Goal: Task Accomplishment & Management: Manage account settings

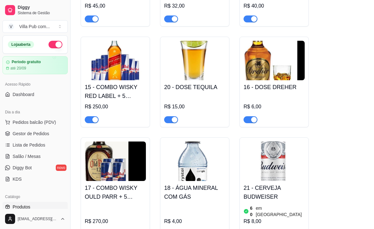
scroll to position [582, 0]
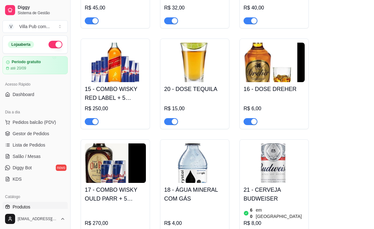
click at [111, 143] on img at bounding box center [115, 162] width 61 height 39
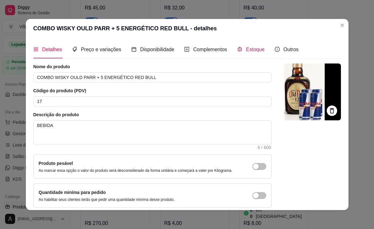
click at [257, 48] on span "Estoque" at bounding box center [255, 49] width 19 height 5
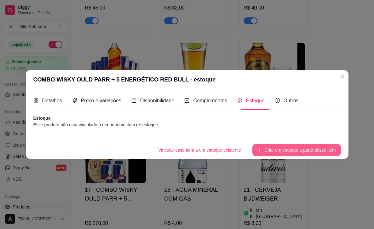
click at [298, 149] on button "Criar um estoque a partir desse item" at bounding box center [297, 150] width 88 height 13
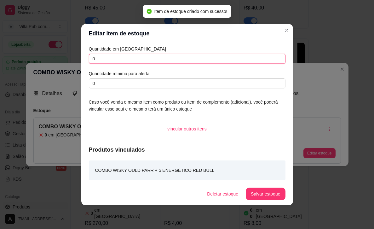
drag, startPoint x: 101, startPoint y: 56, endPoint x: 76, endPoint y: 57, distance: 24.6
click at [76, 57] on div "Editar item de estoque Quantidade em estoque 0 Quantidade mínima para alerta 0 …" at bounding box center [187, 114] width 374 height 229
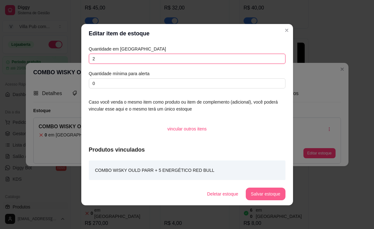
type input "2"
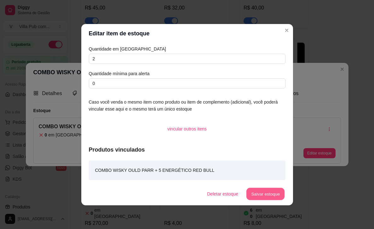
click at [272, 194] on button "Salvar estoque" at bounding box center [266, 193] width 38 height 12
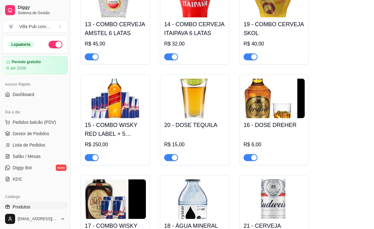
scroll to position [546, 0]
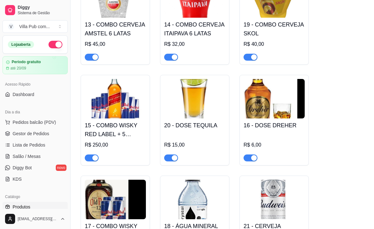
click at [107, 79] on img at bounding box center [115, 98] width 61 height 39
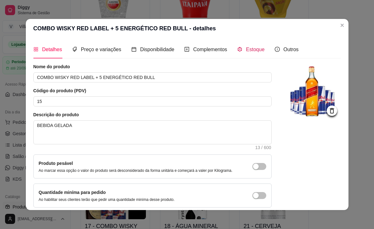
click at [255, 48] on span "Estoque" at bounding box center [255, 49] width 19 height 5
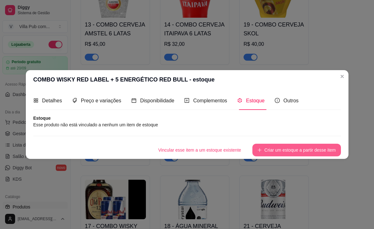
click at [282, 151] on button "Criar um estoque a partir desse item" at bounding box center [297, 150] width 88 height 13
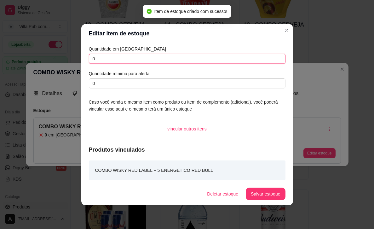
drag, startPoint x: 101, startPoint y: 60, endPoint x: 89, endPoint y: 58, distance: 12.4
click at [89, 58] on input "0" at bounding box center [187, 59] width 197 height 10
type input "1"
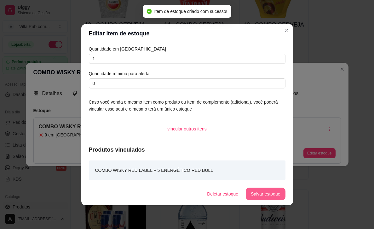
click at [278, 189] on button "Salvar estoque" at bounding box center [265, 193] width 39 height 13
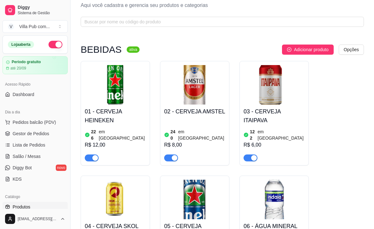
scroll to position [17, 0]
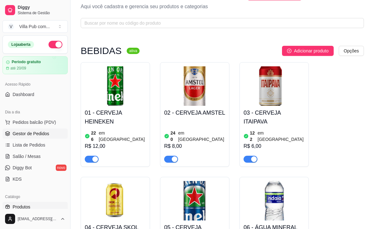
click at [22, 134] on span "Gestor de Pedidos" at bounding box center [31, 133] width 37 height 6
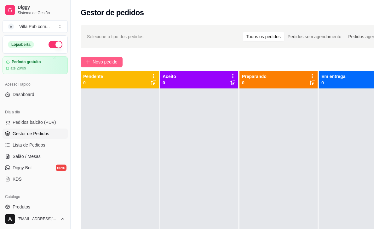
click at [101, 60] on span "Novo pedido" at bounding box center [105, 61] width 25 height 7
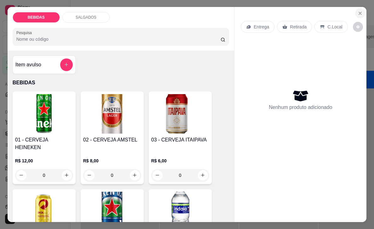
click at [361, 14] on icon "Close" at bounding box center [360, 13] width 3 height 3
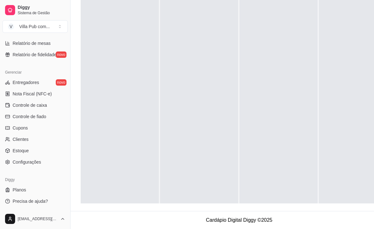
scroll to position [96, 0]
click at [26, 105] on span "Controle de caixa" at bounding box center [30, 105] width 34 height 6
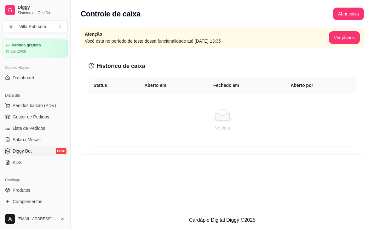
scroll to position [9, 0]
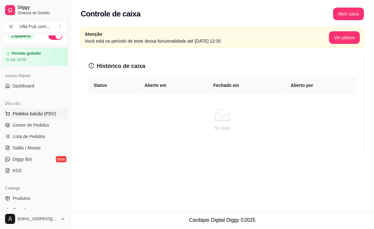
click at [33, 115] on span "Pedidos balcão (PDV)" at bounding box center [35, 113] width 44 height 6
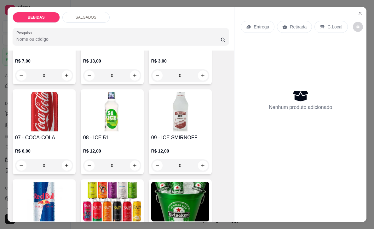
scroll to position [202, 0]
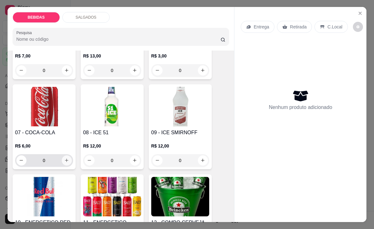
click at [69, 155] on button "increase-product-quantity" at bounding box center [67, 160] width 10 height 10
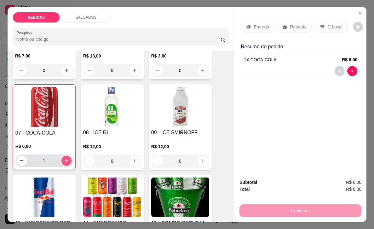
type input "1"
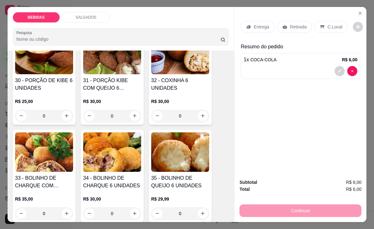
scroll to position [846, 0]
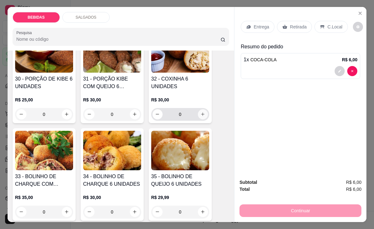
click at [203, 112] on icon "increase-product-quantity" at bounding box center [203, 114] width 5 height 5
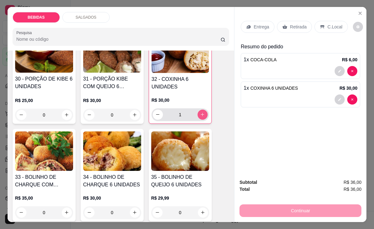
type input "1"
click at [329, 28] on p "C.Local" at bounding box center [335, 27] width 15 height 6
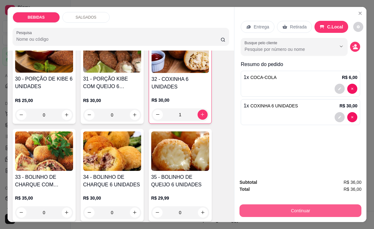
click at [279, 208] on button "Continuar" at bounding box center [301, 210] width 122 height 13
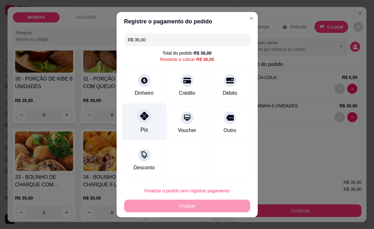
click at [146, 123] on div "Pix" at bounding box center [144, 121] width 44 height 37
type input "R$ 0,00"
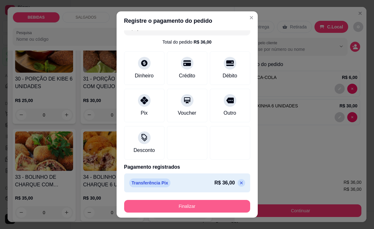
scroll to position [10, 0]
click at [184, 207] on button "Finalizar" at bounding box center [187, 206] width 126 height 13
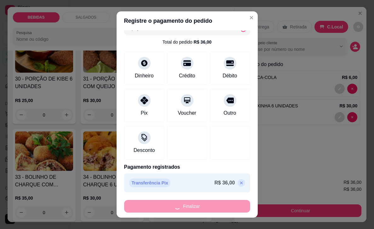
type input "0"
type input "-R$ 36,00"
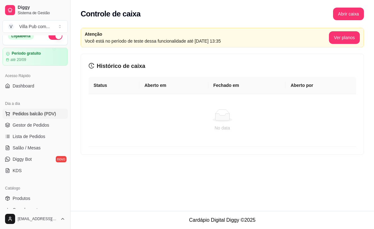
click at [32, 112] on span "Pedidos balcão (PDV)" at bounding box center [35, 113] width 44 height 6
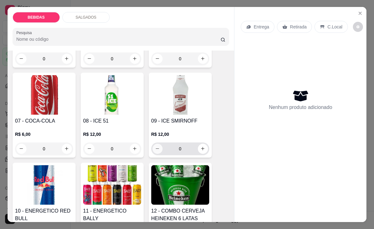
scroll to position [214, 0]
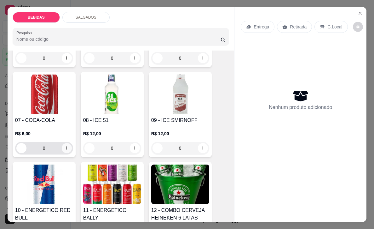
click at [66, 145] on icon "increase-product-quantity" at bounding box center [66, 147] width 5 height 5
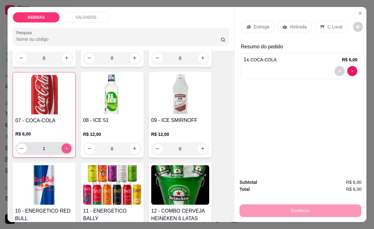
click at [66, 146] on icon "increase-product-quantity" at bounding box center [66, 148] width 5 height 5
type input "2"
click at [329, 27] on p "C.Local" at bounding box center [335, 27] width 15 height 6
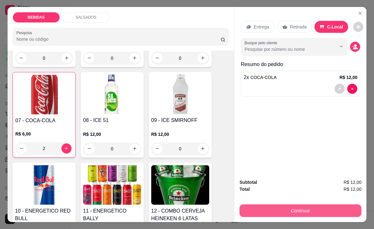
click at [273, 212] on button "Continuar" at bounding box center [301, 210] width 122 height 13
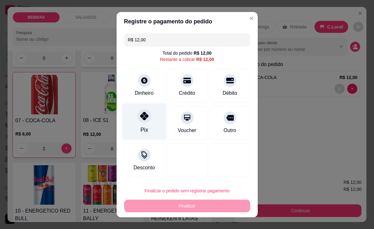
click at [142, 116] on icon at bounding box center [144, 116] width 8 height 8
type input "R$ 0,00"
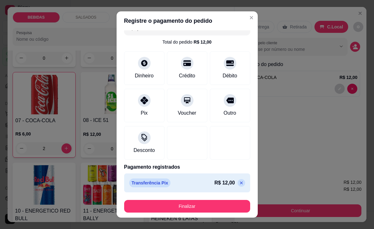
scroll to position [9, 0]
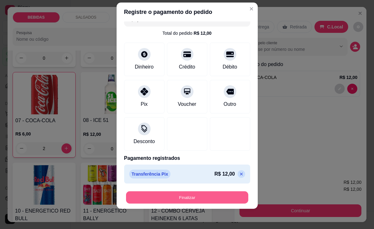
click at [189, 197] on button "Finalizar" at bounding box center [187, 197] width 122 height 12
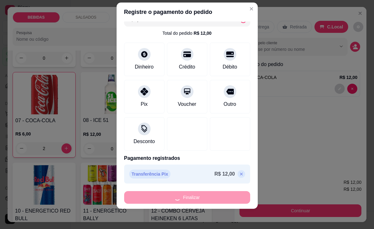
type input "0"
type input "-R$ 12,00"
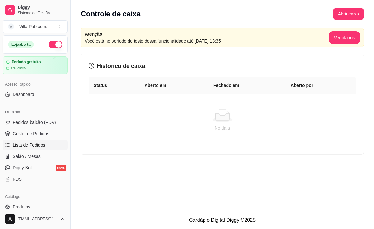
click at [40, 144] on span "Lista de Pedidos" at bounding box center [29, 145] width 33 height 6
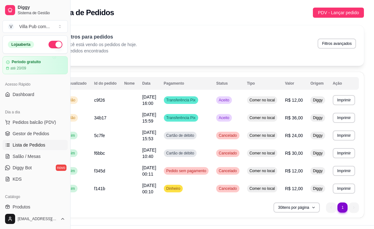
scroll to position [0, 37]
click at [222, 98] on span "Aceito" at bounding box center [224, 99] width 13 height 5
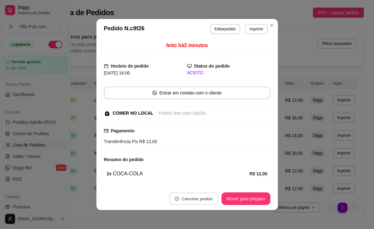
click at [192, 199] on button "Cancelar pedido" at bounding box center [193, 198] width 49 height 12
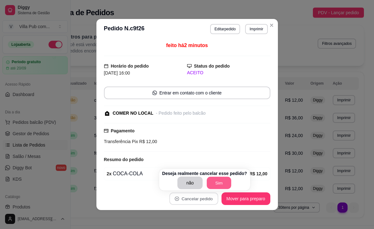
click at [207, 183] on button "Sim" at bounding box center [219, 183] width 25 height 12
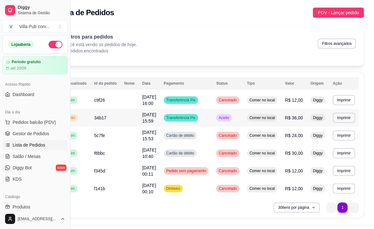
click at [218, 118] on span "Aceito" at bounding box center [224, 117] width 13 height 5
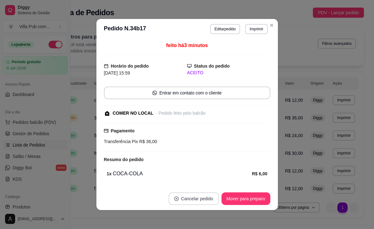
click at [203, 198] on button "Cancelar pedido" at bounding box center [194, 198] width 50 height 13
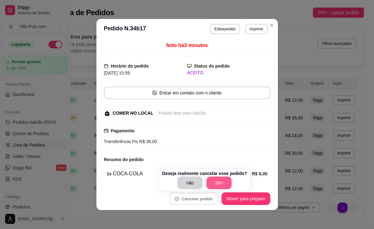
click at [207, 180] on button "Sim" at bounding box center [219, 182] width 25 height 13
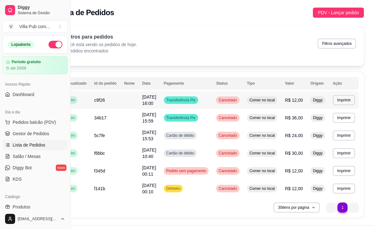
click at [264, 100] on span "Comer no local" at bounding box center [263, 99] width 28 height 5
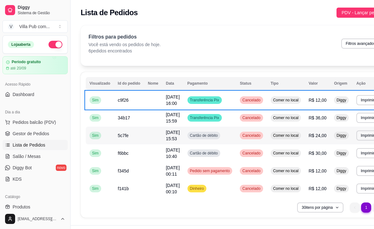
scroll to position [0, 0]
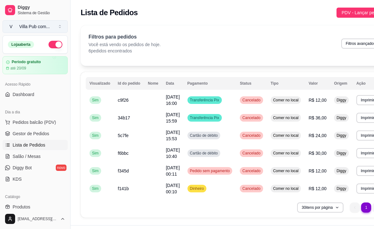
click at [59, 27] on button "V [GEOGRAPHIC_DATA] com ..." at bounding box center [35, 26] width 65 height 13
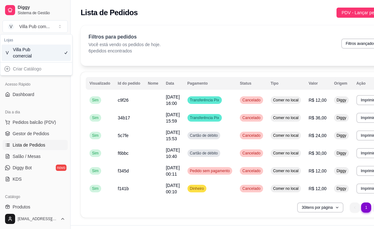
click at [29, 53] on div "Villa Pub comercial" at bounding box center [27, 52] width 28 height 13
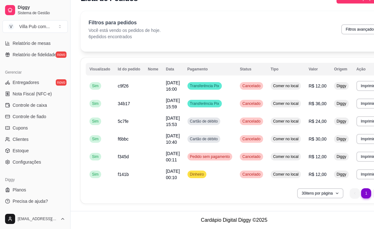
scroll to position [14, 0]
click at [27, 161] on span "Configurações" at bounding box center [27, 162] width 28 height 6
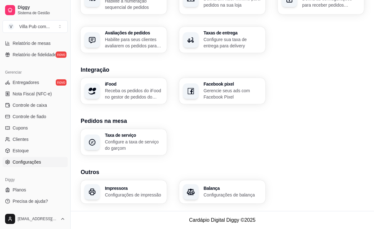
scroll to position [223, 0]
click at [129, 195] on p "Configurações de impressão" at bounding box center [134, 194] width 56 height 6
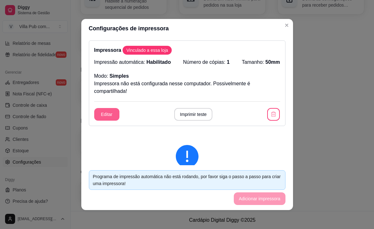
click at [110, 115] on button "Editar" at bounding box center [106, 114] width 25 height 13
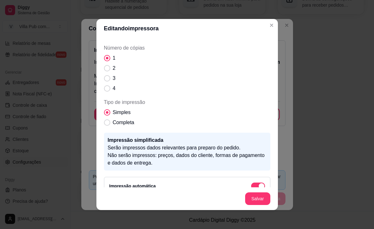
scroll to position [52, 0]
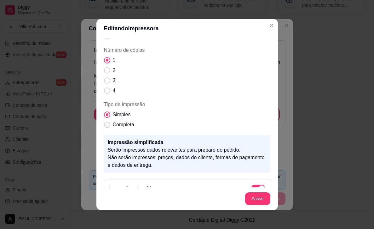
click at [108, 124] on span "Tipo de impressão" at bounding box center [107, 124] width 6 height 6
click at [108, 126] on input "Completa" at bounding box center [106, 128] width 4 height 4
radio input "true"
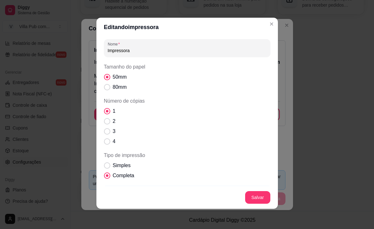
scroll to position [0, 0]
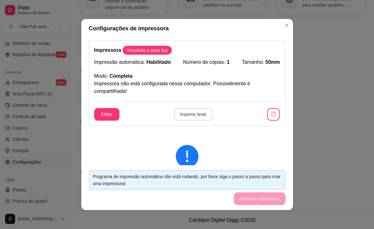
click at [191, 117] on button "Imprimir teste" at bounding box center [193, 114] width 38 height 13
click at [112, 114] on button "Editar" at bounding box center [106, 114] width 25 height 13
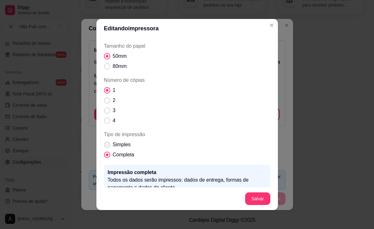
scroll to position [21, 0]
click at [107, 144] on span "Tipo de impressão" at bounding box center [107, 145] width 6 height 6
click at [107, 146] on input "Simples" at bounding box center [106, 148] width 4 height 4
radio input "true"
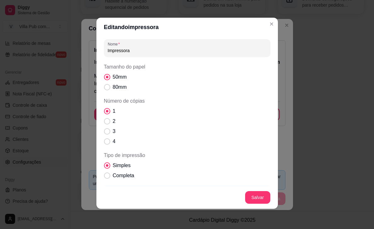
scroll to position [0, 0]
